Goal: Check status: Check status

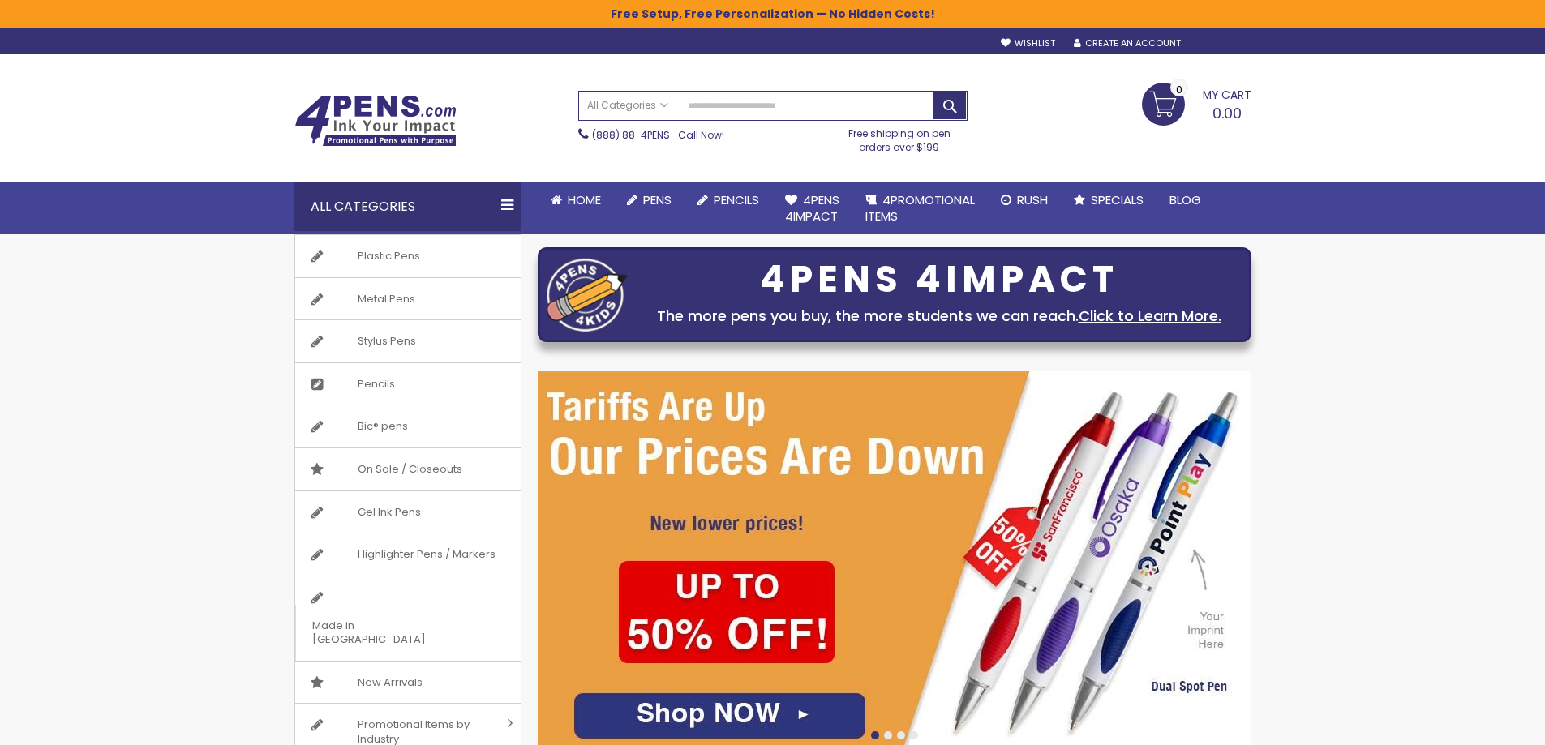
click at [1220, 40] on div "Sign In" at bounding box center [1224, 44] width 54 height 12
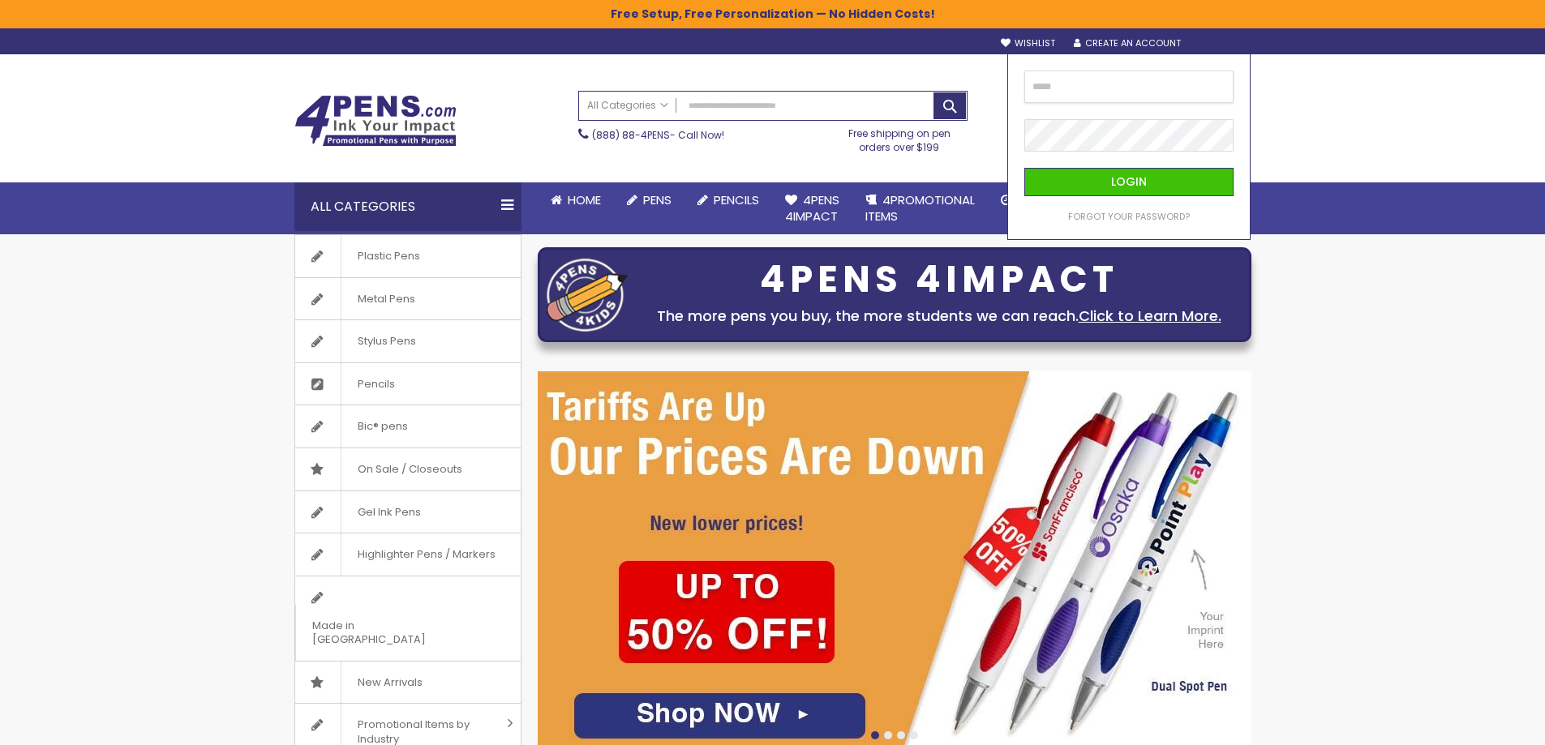
click at [1097, 87] on input "email" at bounding box center [1128, 87] width 209 height 32
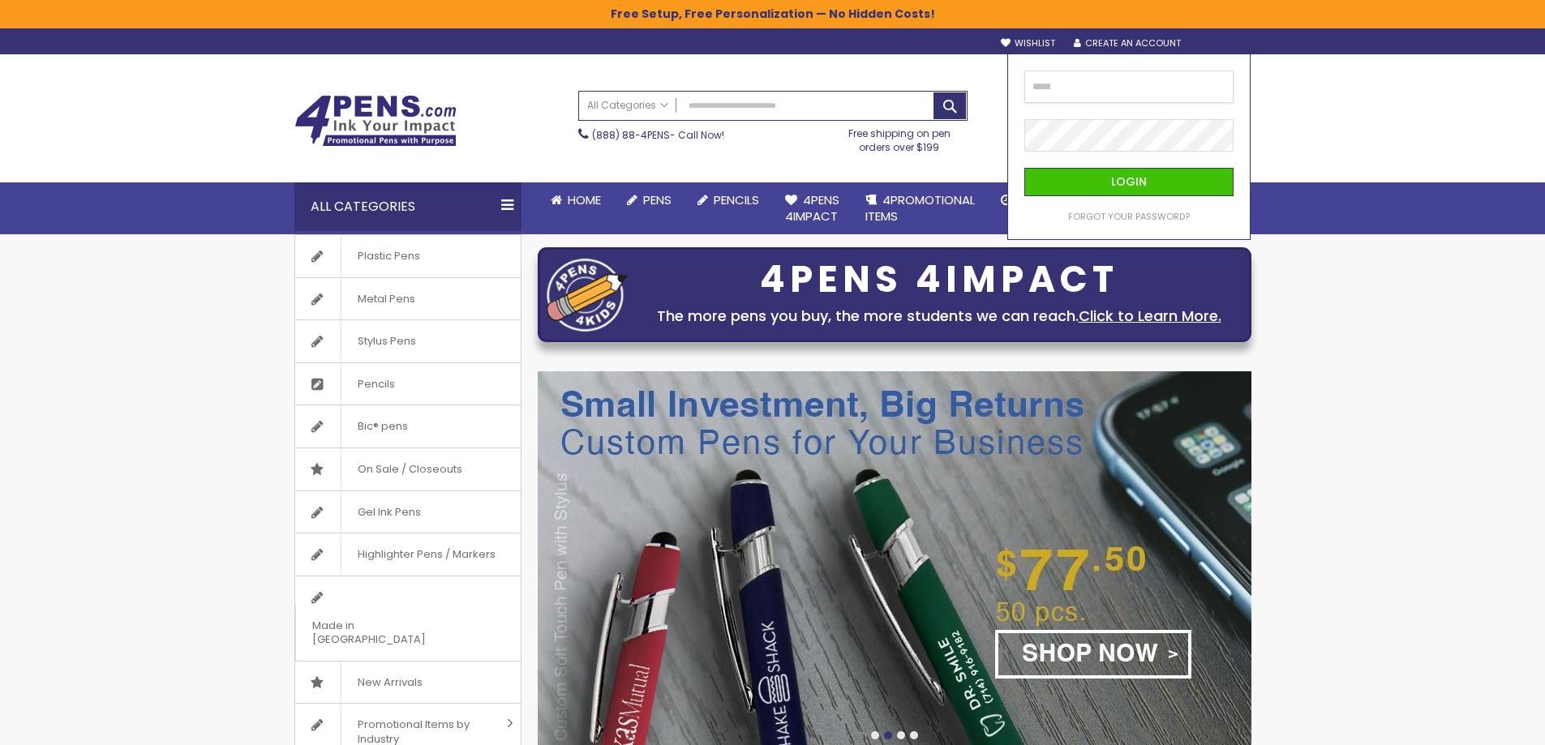
click at [1071, 95] on input "email" at bounding box center [1128, 87] width 209 height 32
type input "*"
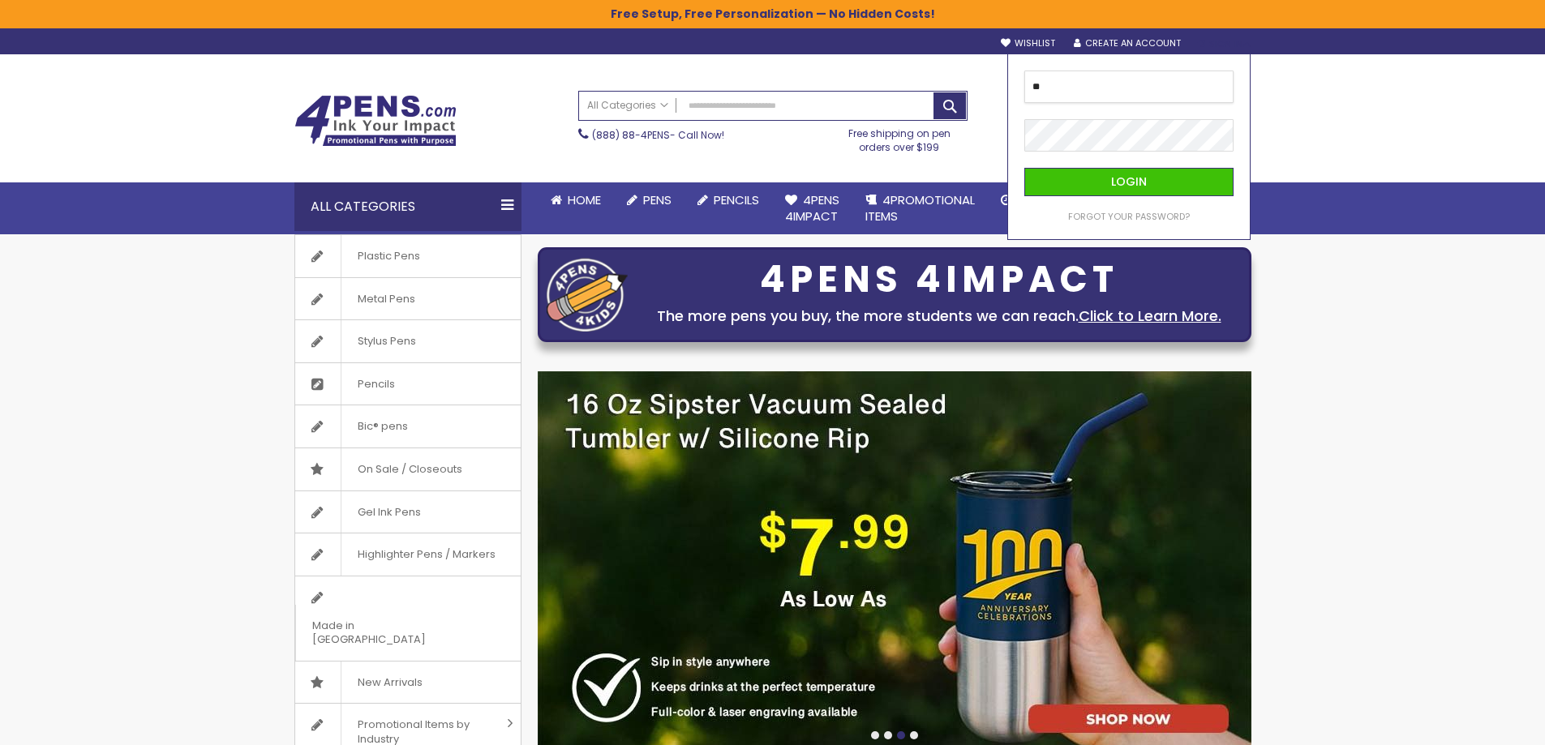
type input "*"
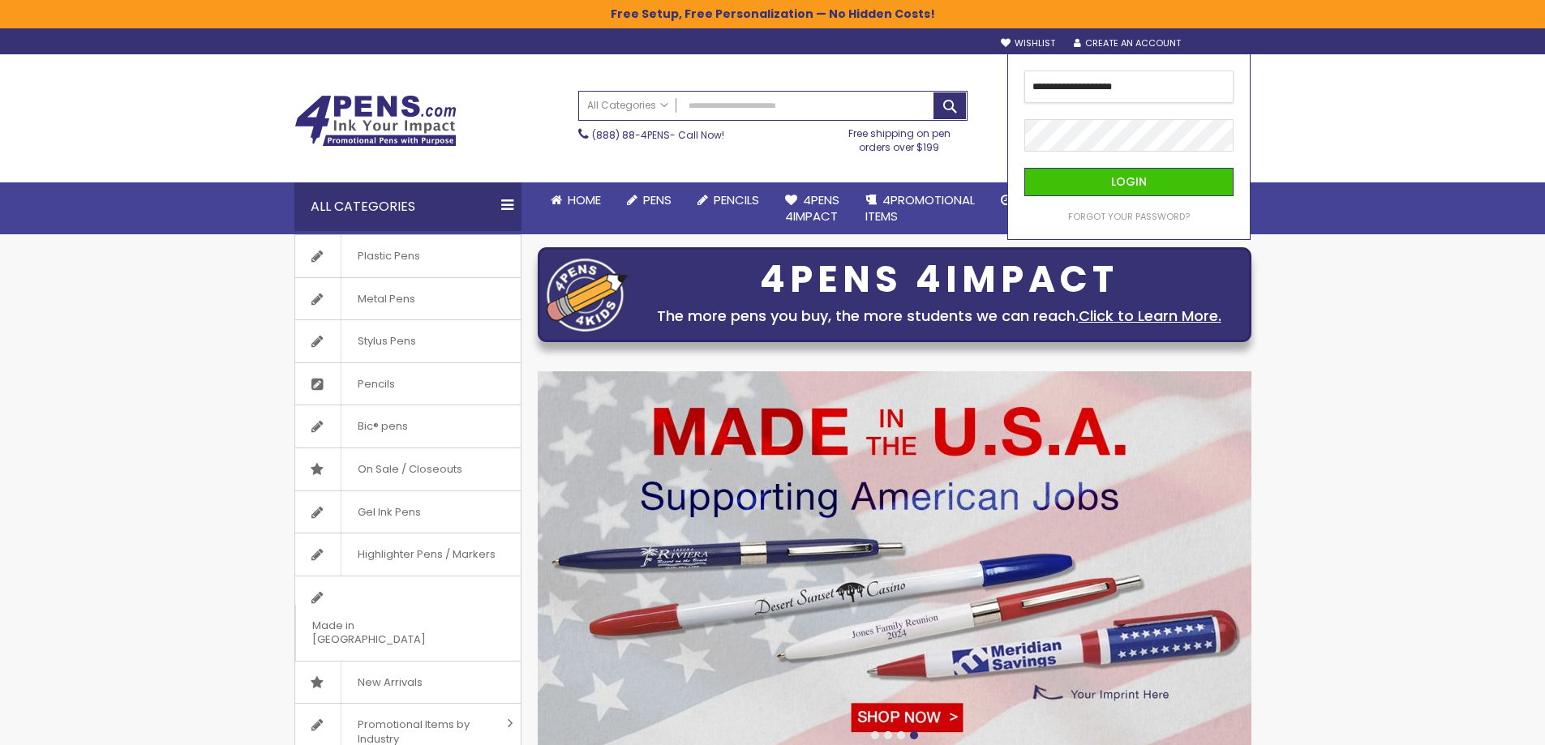
type input "**********"
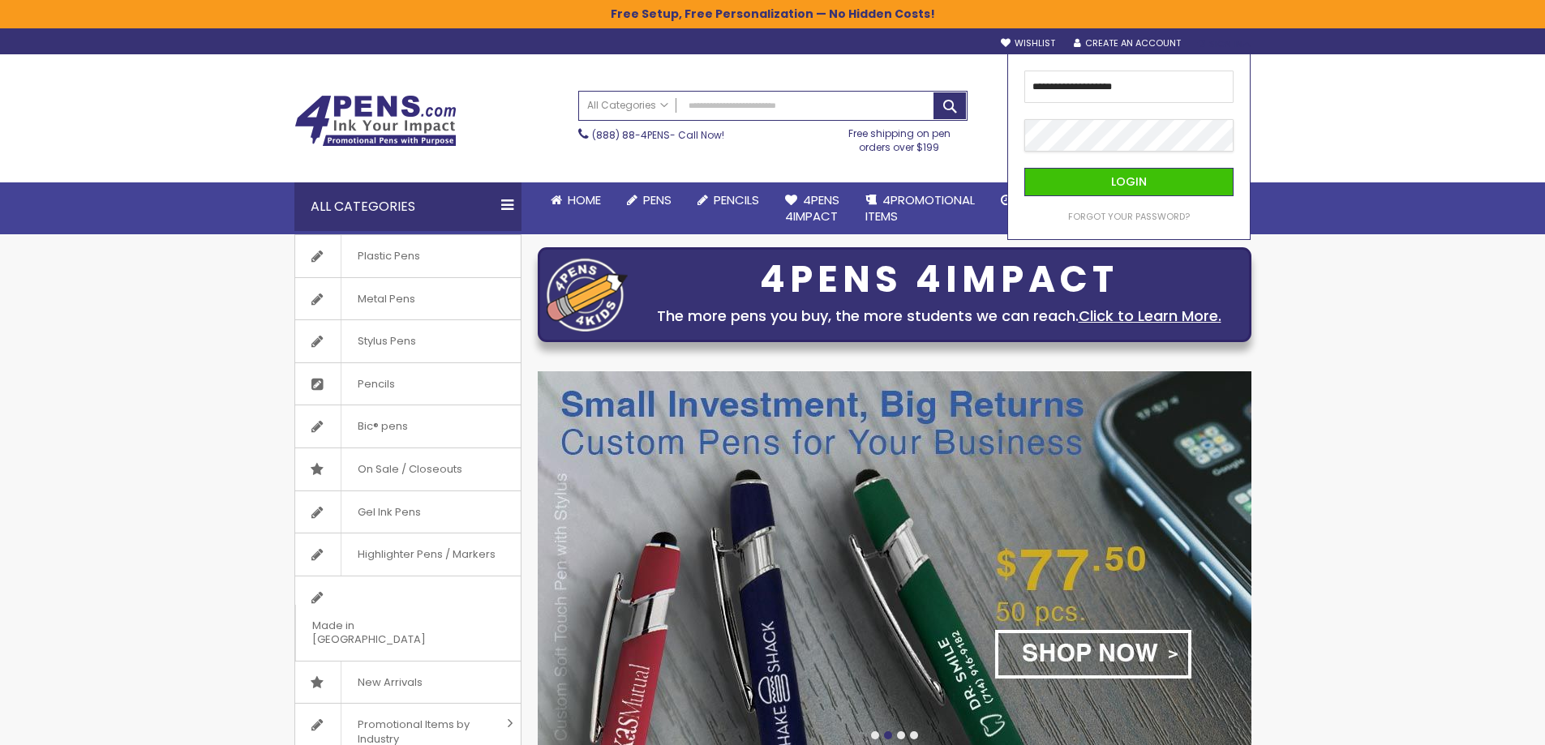
click at [1024, 168] on button "Login" at bounding box center [1128, 182] width 209 height 28
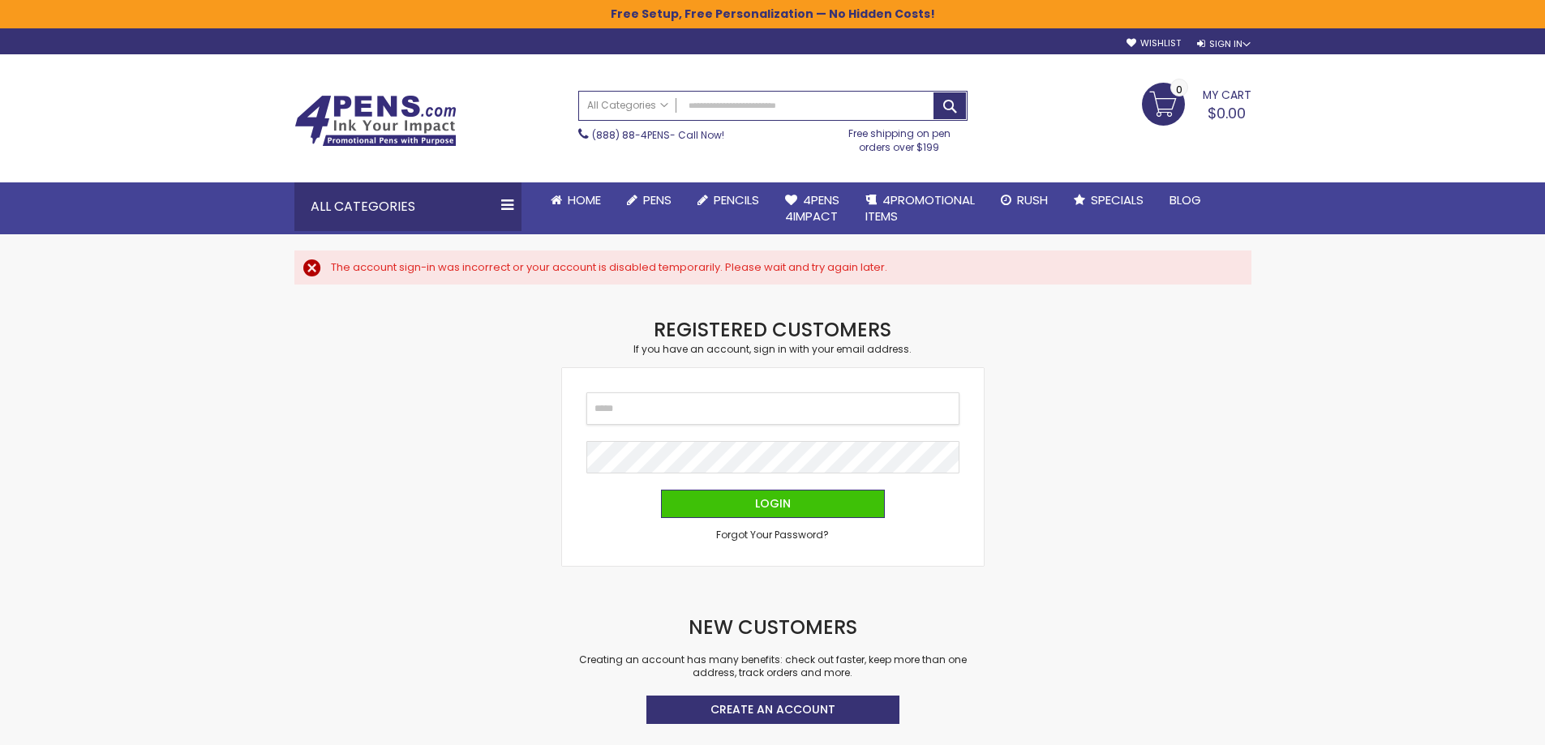
click at [678, 418] on input "Email" at bounding box center [772, 409] width 373 height 32
type input "**********"
click at [661, 490] on button "Login" at bounding box center [773, 504] width 224 height 28
click at [686, 403] on input "Email" at bounding box center [772, 409] width 373 height 32
click at [612, 405] on input "Email" at bounding box center [772, 409] width 373 height 32
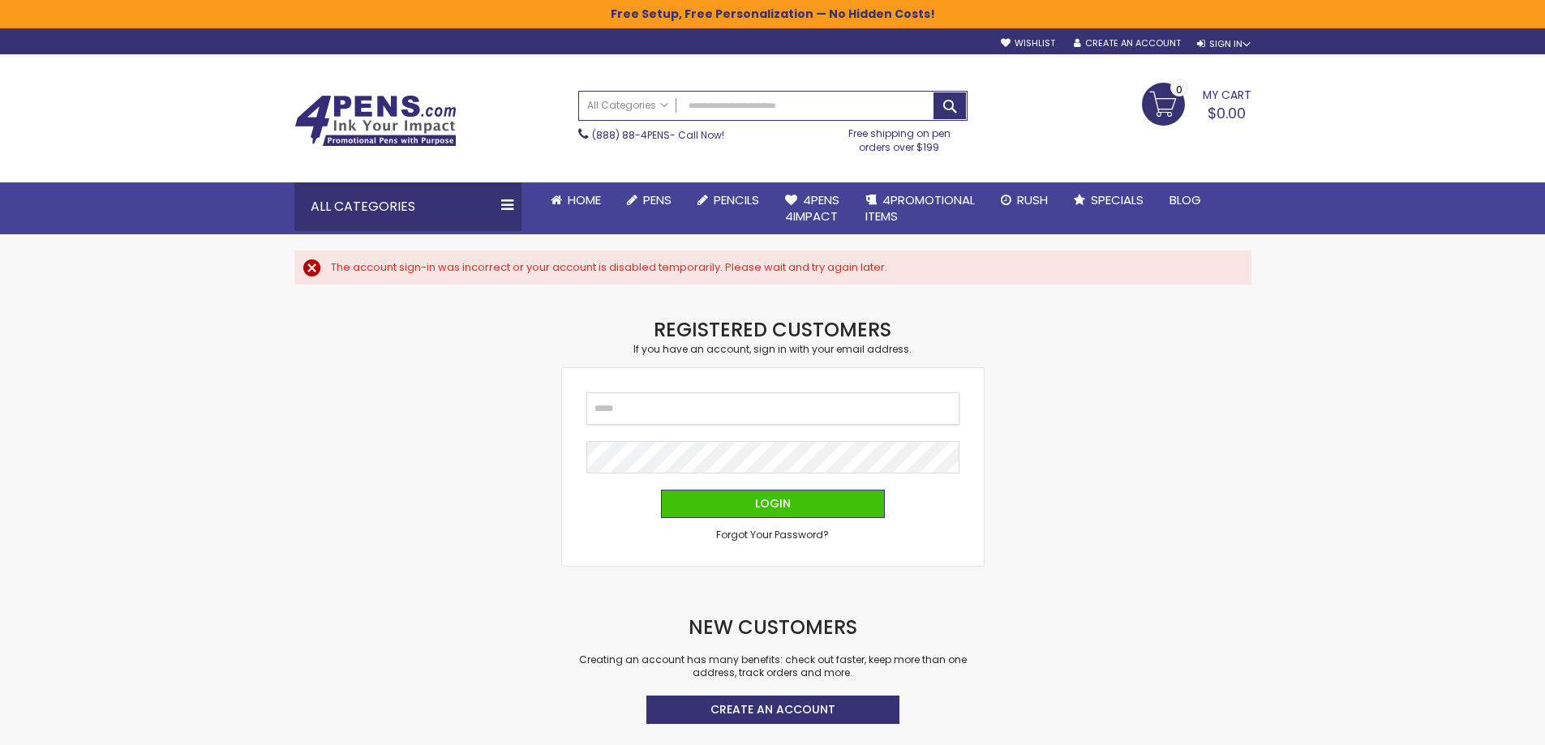
click at [693, 416] on input "Email" at bounding box center [772, 409] width 373 height 32
click at [791, 411] on input "Email" at bounding box center [772, 409] width 373 height 32
type input "**********"
click at [661, 490] on button "Login" at bounding box center [773, 504] width 224 height 28
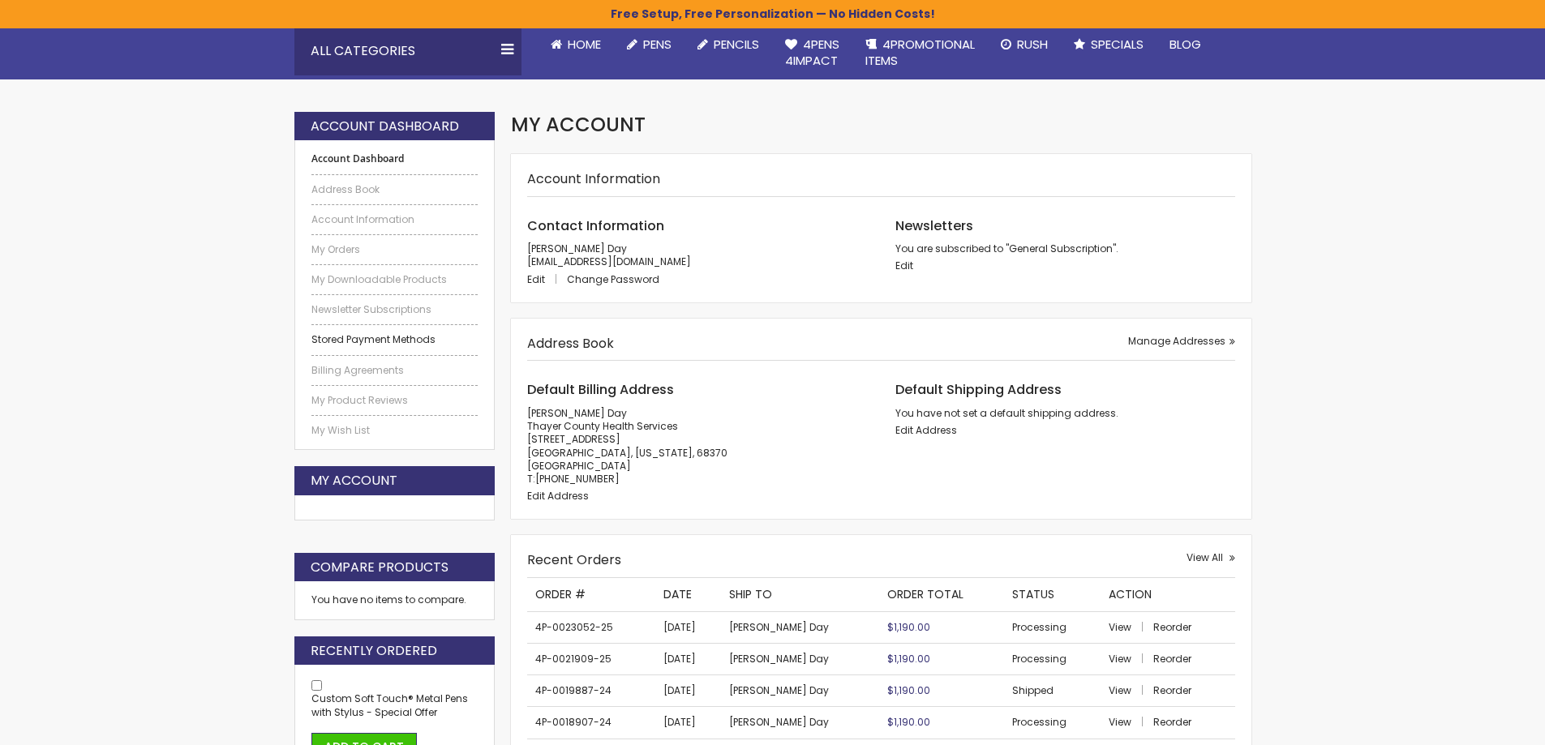
scroll to position [162, 0]
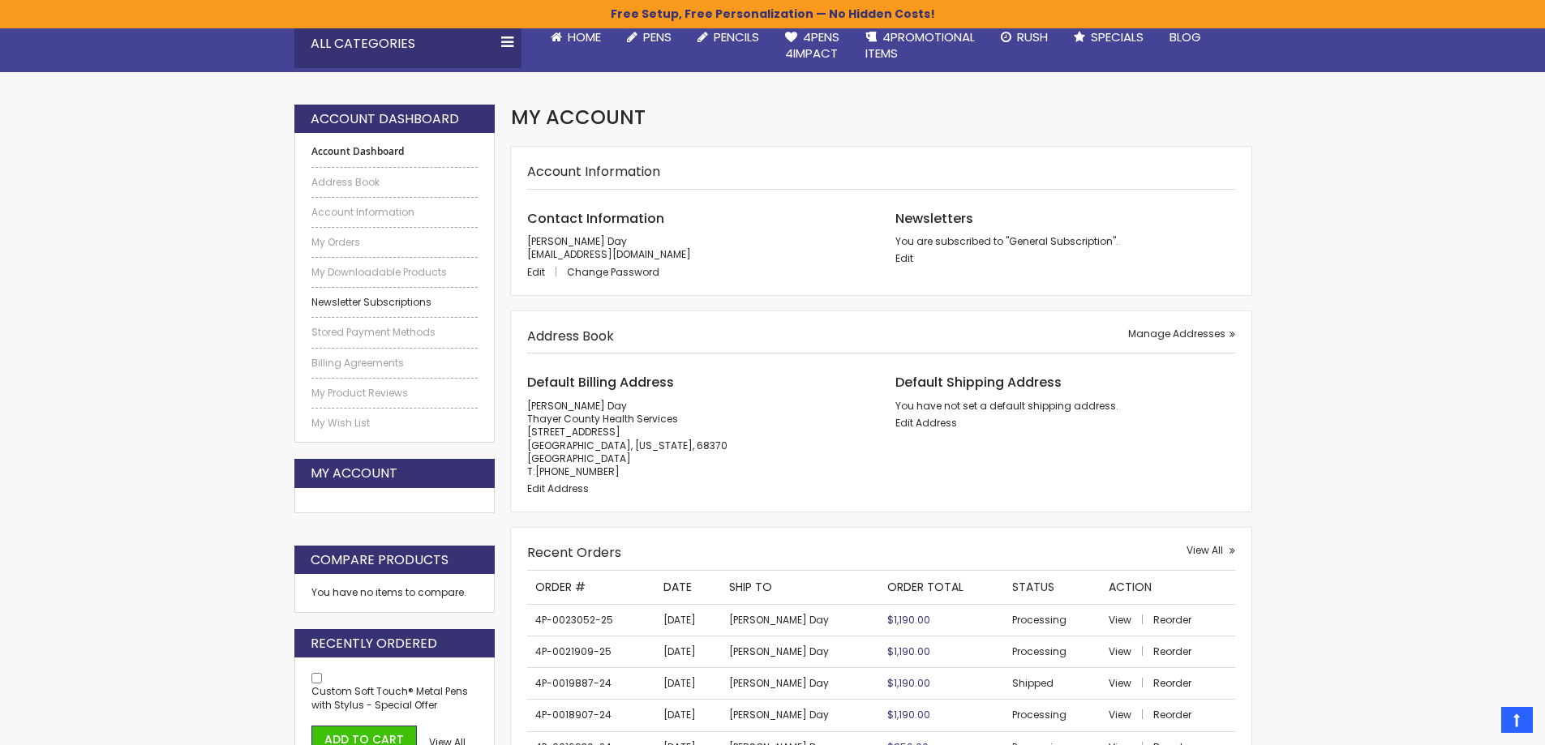
drag, startPoint x: 351, startPoint y: 242, endPoint x: 415, endPoint y: 306, distance: 90.6
click at [351, 242] on link "My Orders" at bounding box center [394, 242] width 167 height 13
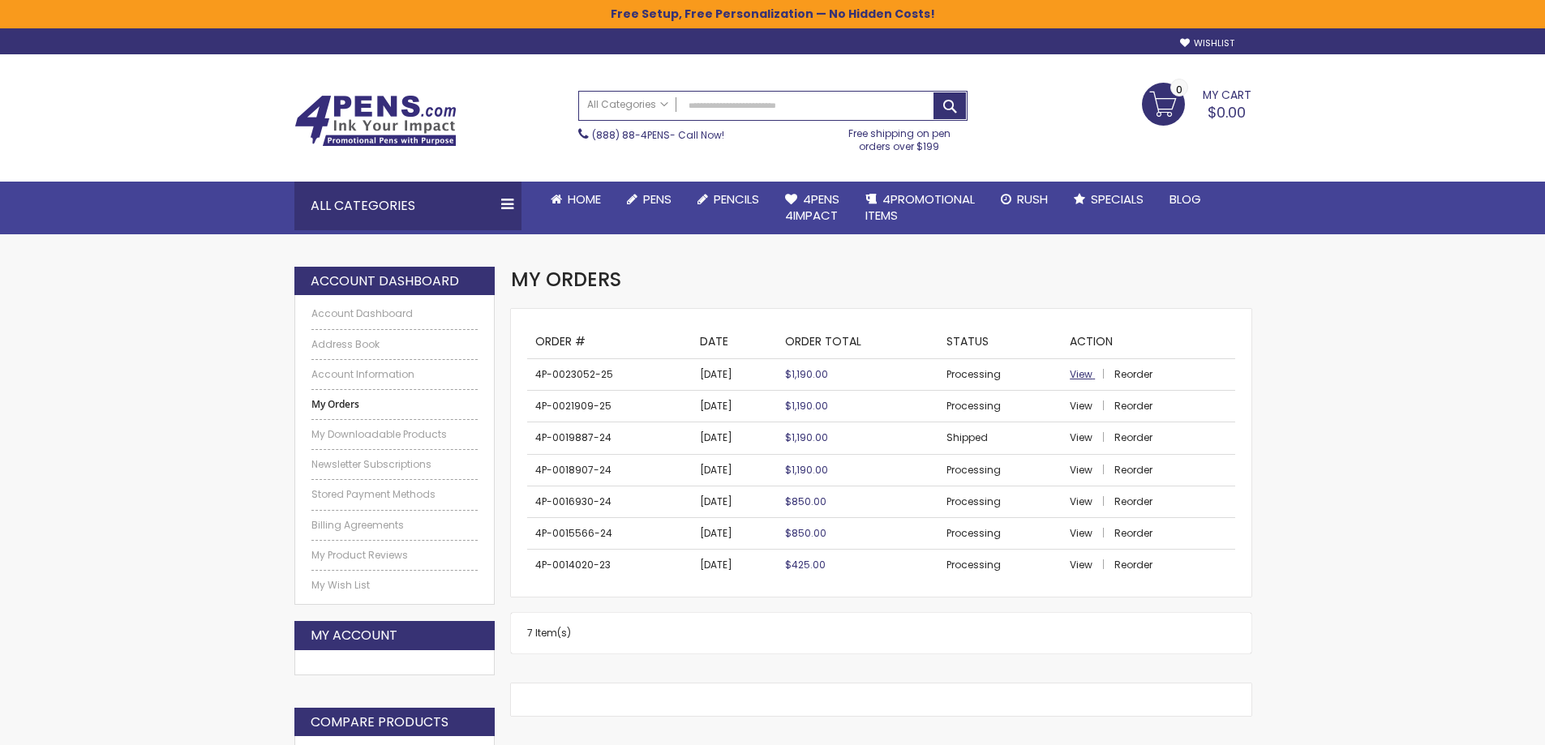
click at [1088, 372] on span "View" at bounding box center [1081, 374] width 23 height 14
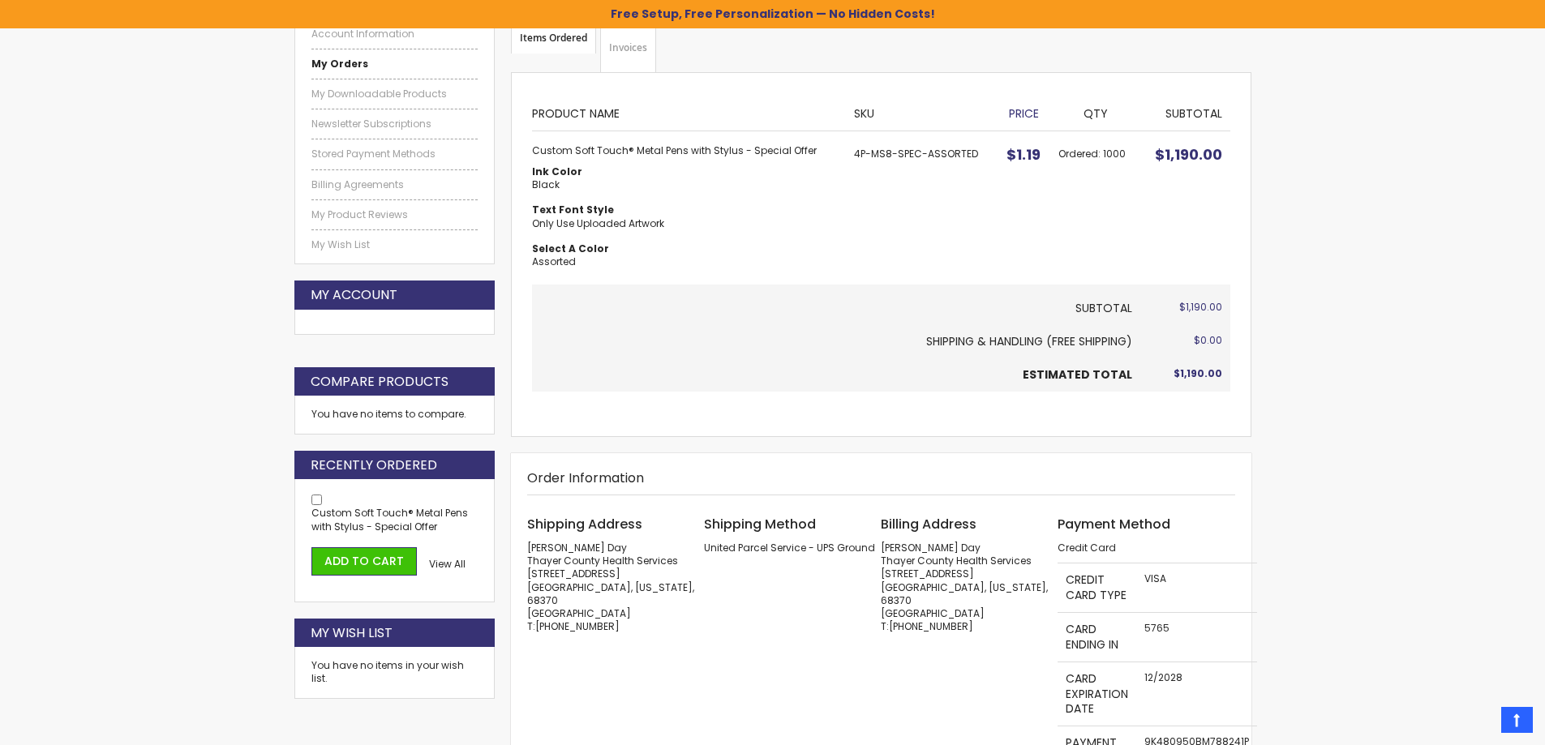
scroll to position [81, 0]
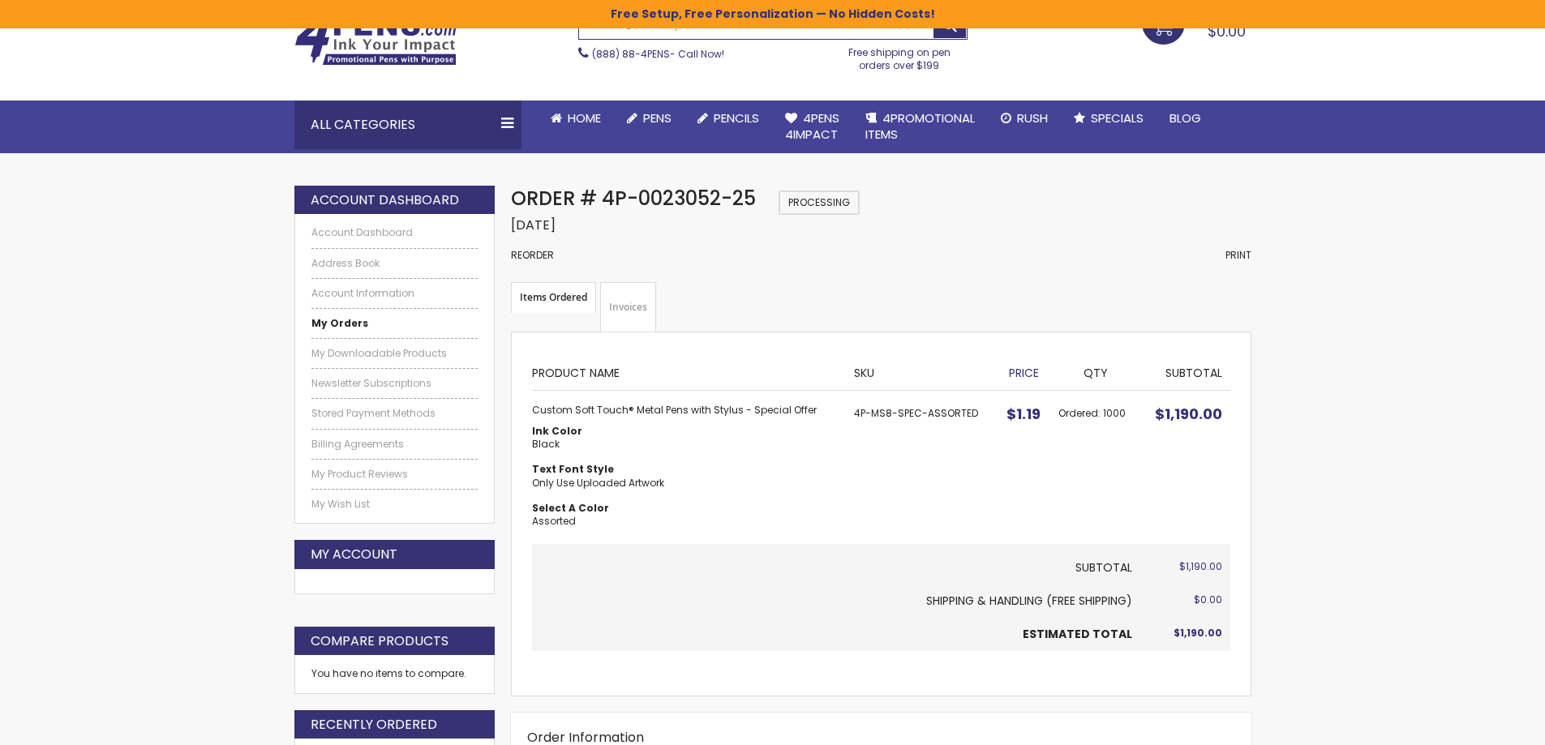
click at [1166, 262] on div "Order # 4P-0023052-25 Processing Order Date: [DATE] Reorder Print" at bounding box center [881, 234] width 740 height 97
click at [844, 285] on ul "Items Ordered Invoices" at bounding box center [881, 307] width 740 height 50
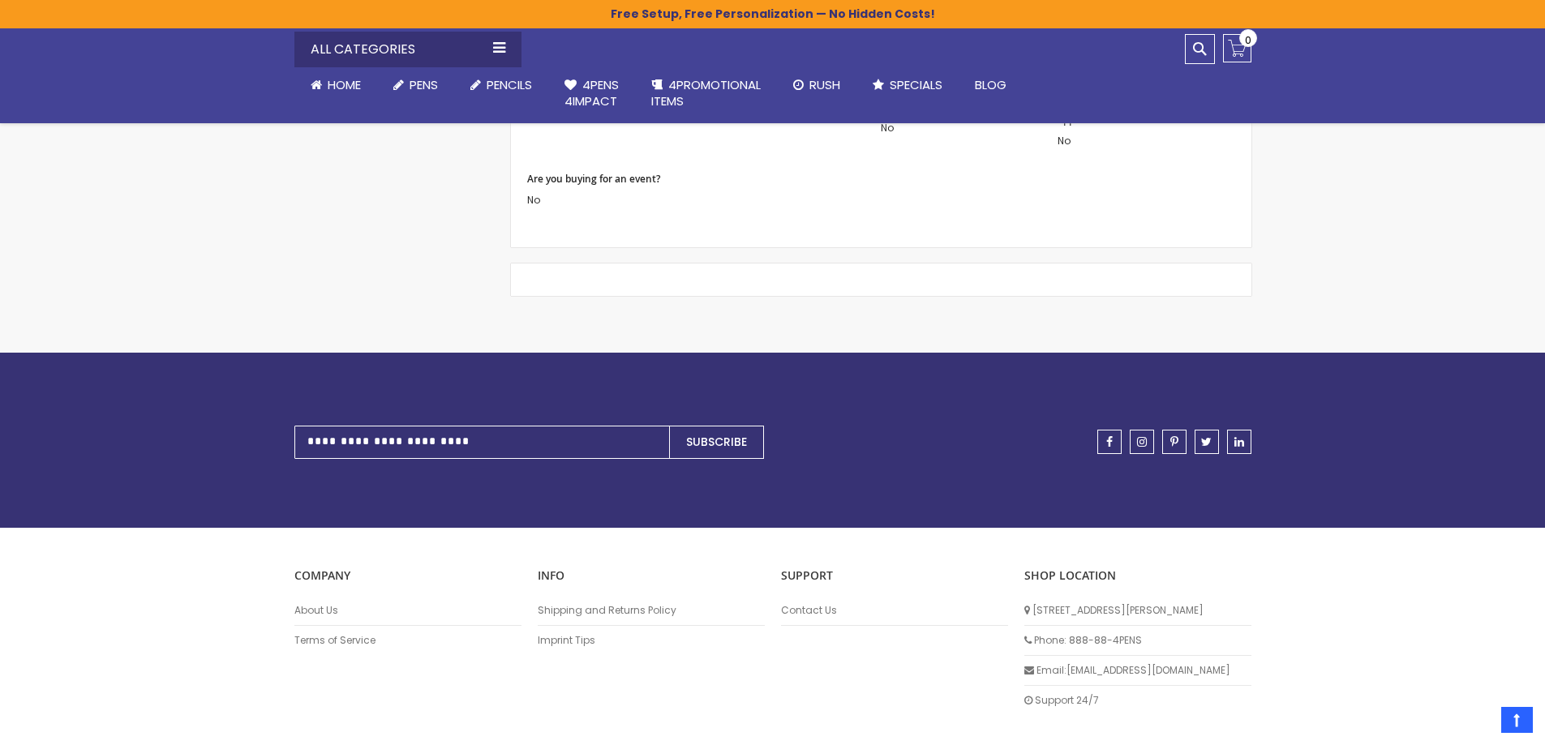
scroll to position [1269, 0]
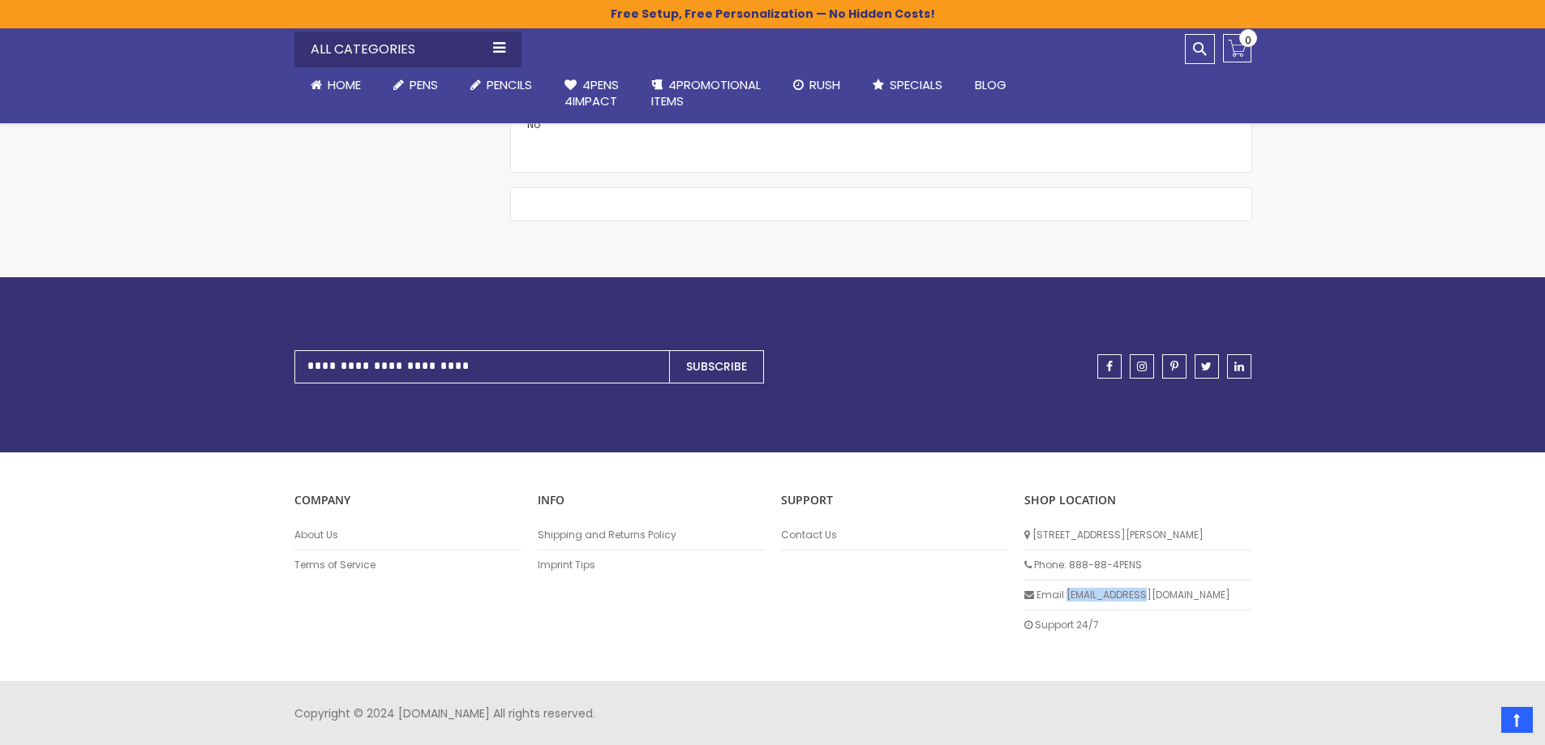
drag, startPoint x: 1159, startPoint y: 594, endPoint x: 1067, endPoint y: 602, distance: 92.0
click at [1067, 602] on li "Email: [EMAIL_ADDRESS][DOMAIN_NAME]" at bounding box center [1137, 596] width 227 height 30
copy li "[EMAIL_ADDRESS][DOMAIN_NAME]"
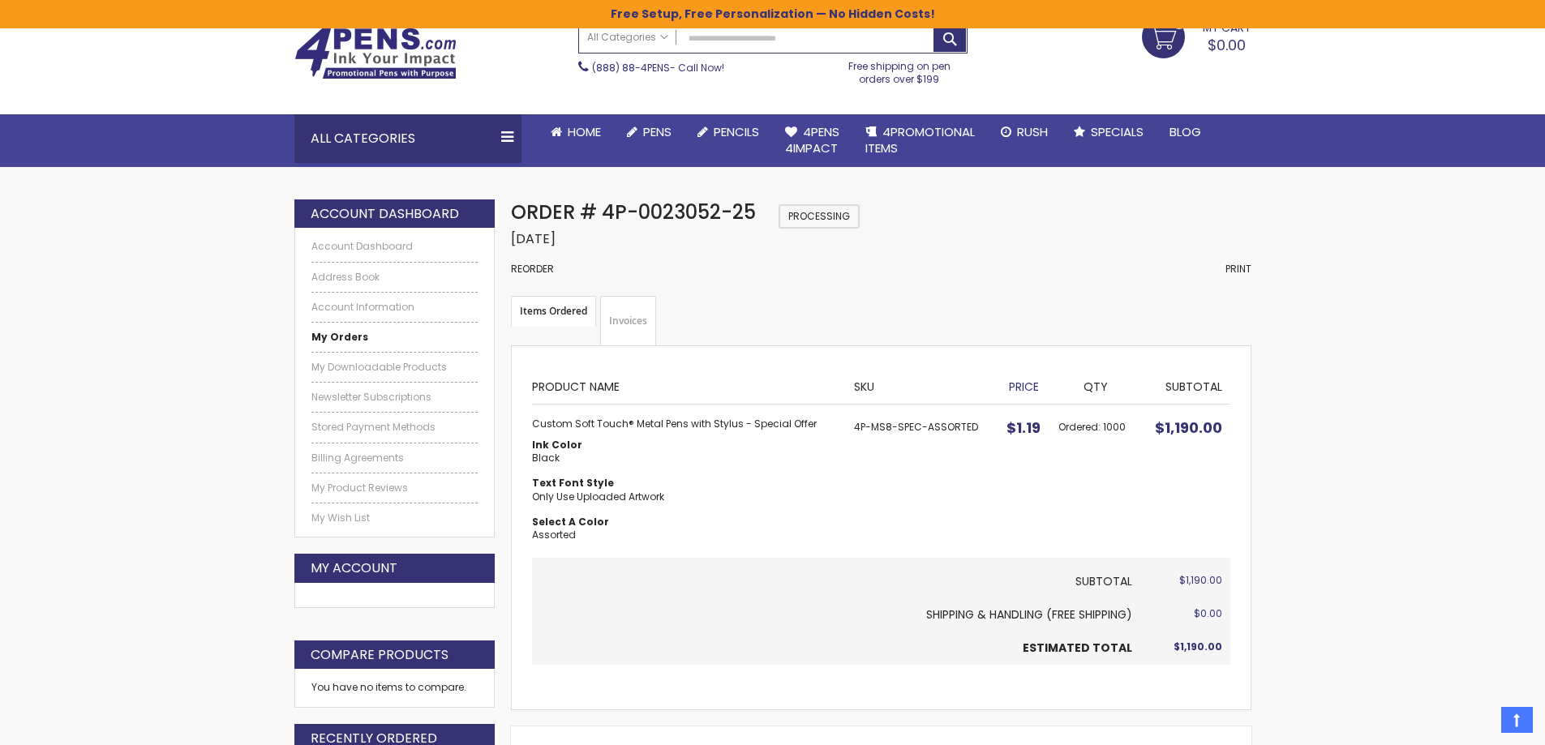
scroll to position [0, 0]
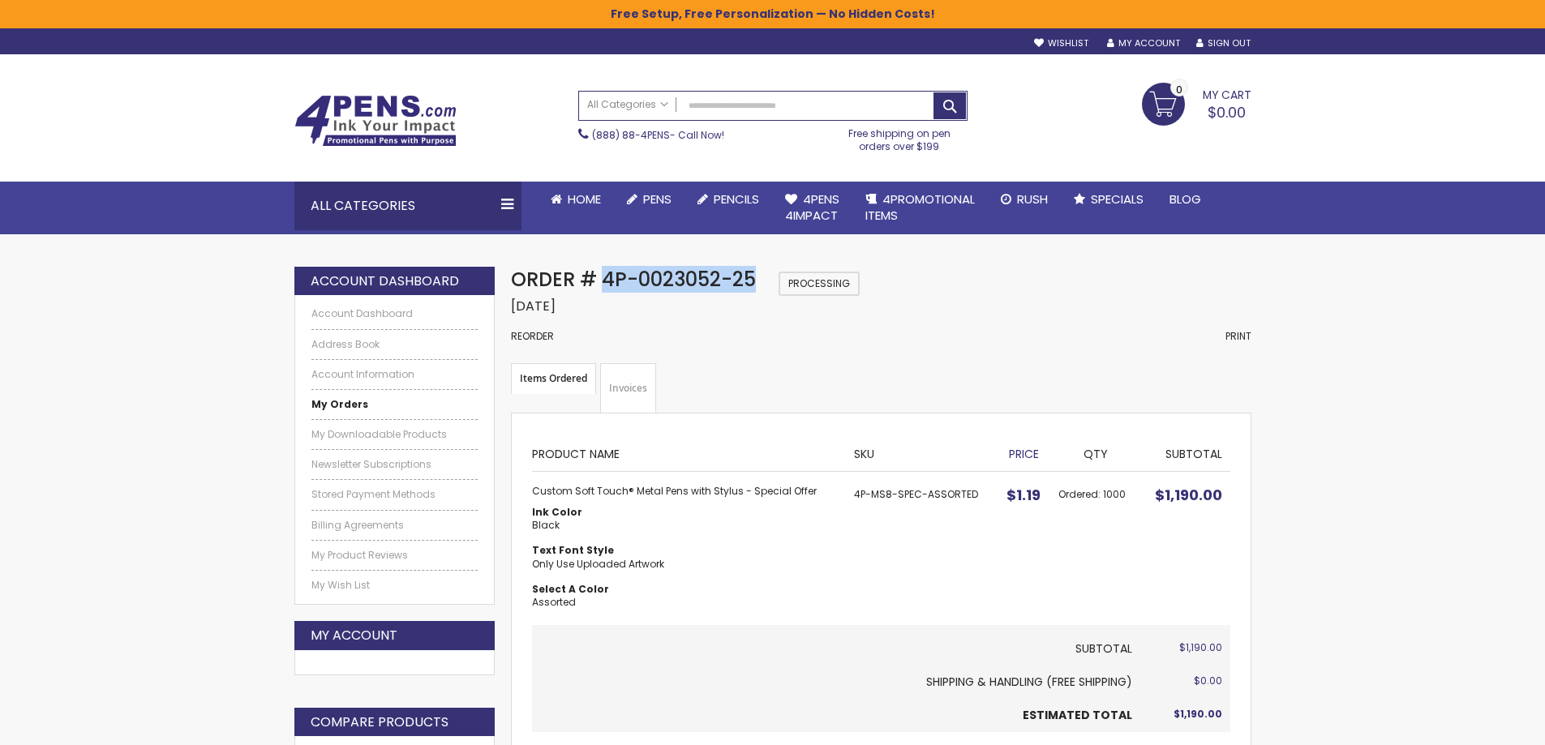
drag, startPoint x: 756, startPoint y: 279, endPoint x: 608, endPoint y: 287, distance: 147.8
click at [608, 287] on span "Order # 4P-0023052-25" at bounding box center [633, 279] width 245 height 27
copy span "4P-0023052-25"
